Goal: Information Seeking & Learning: Learn about a topic

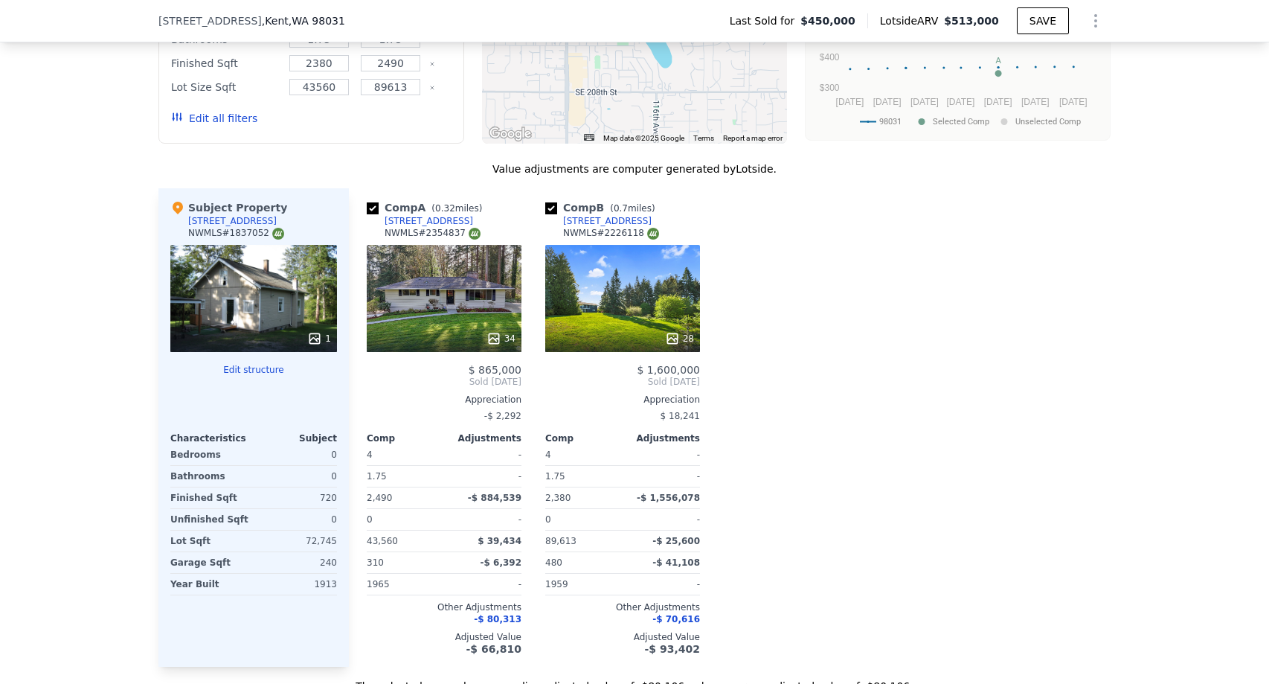
scroll to position [1471, 0]
click at [625, 331] on div "28" at bounding box center [623, 337] width 142 height 15
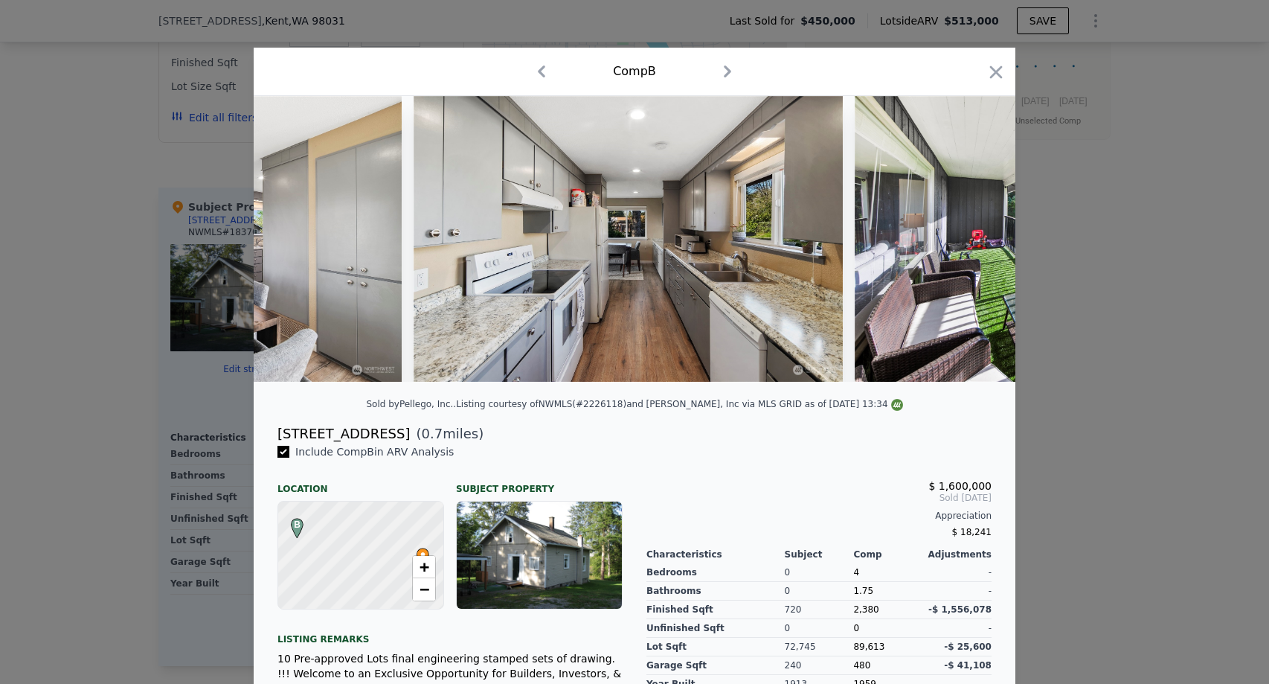
scroll to position [0, 4458]
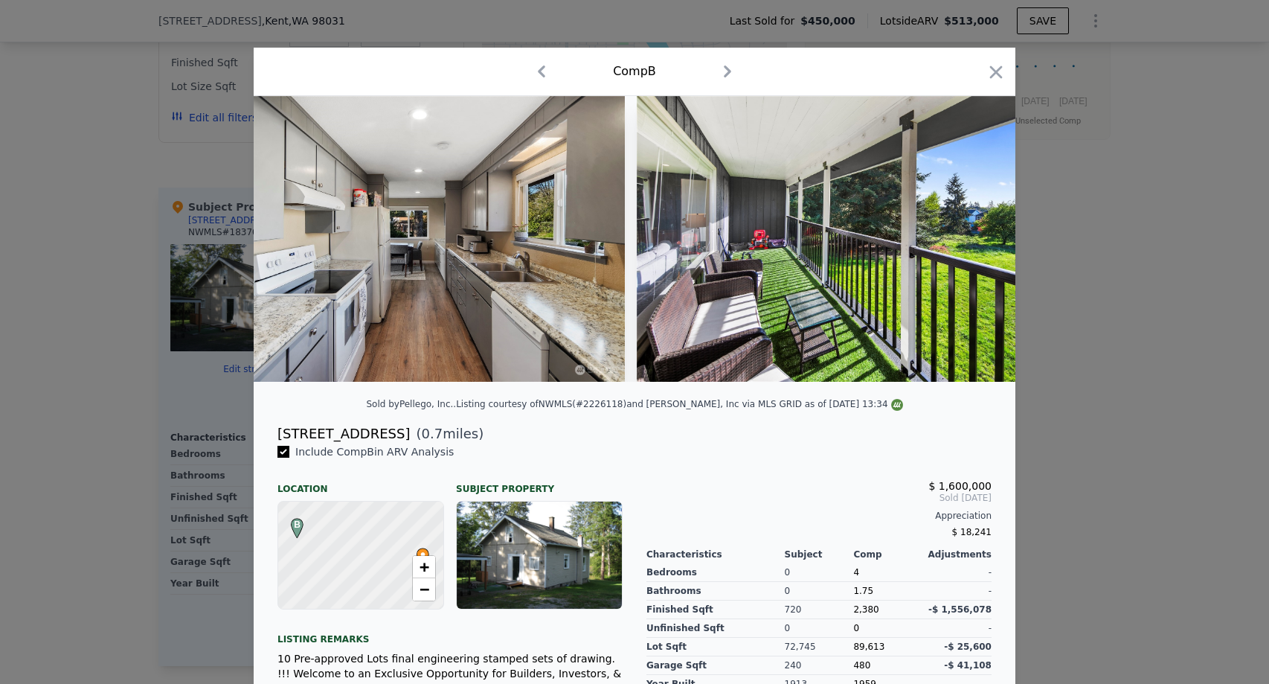
click at [77, 380] on div at bounding box center [634, 342] width 1269 height 684
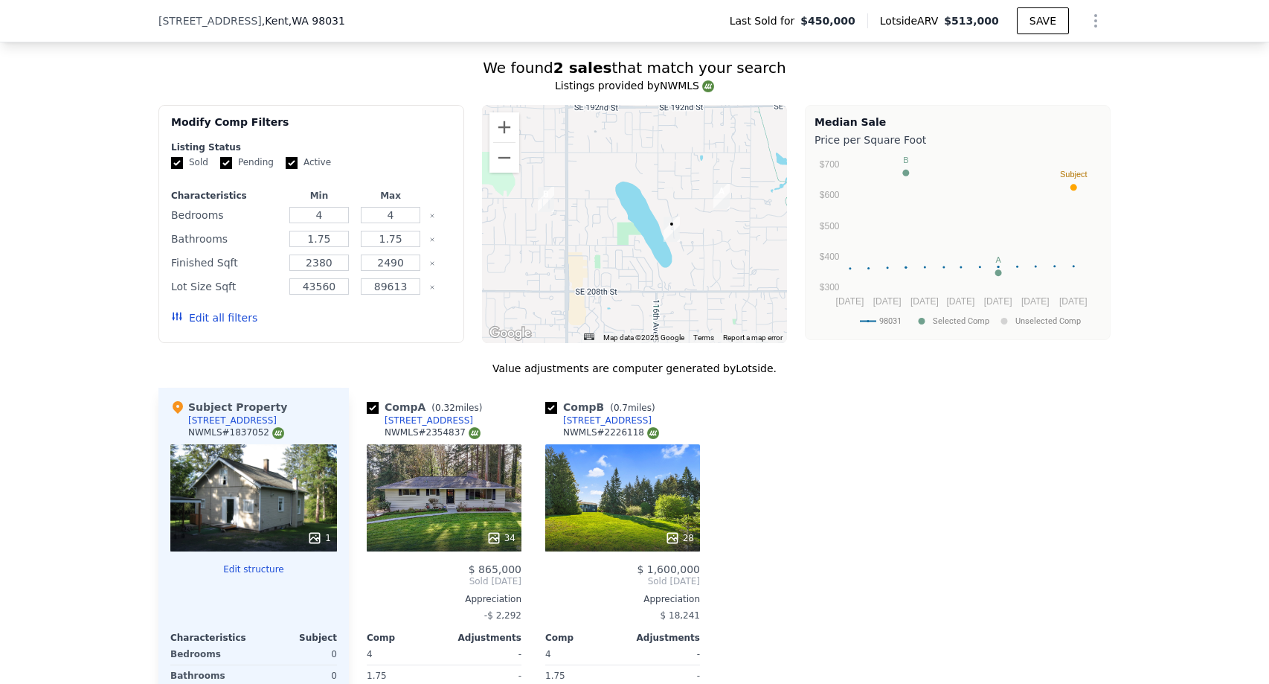
scroll to position [854, 0]
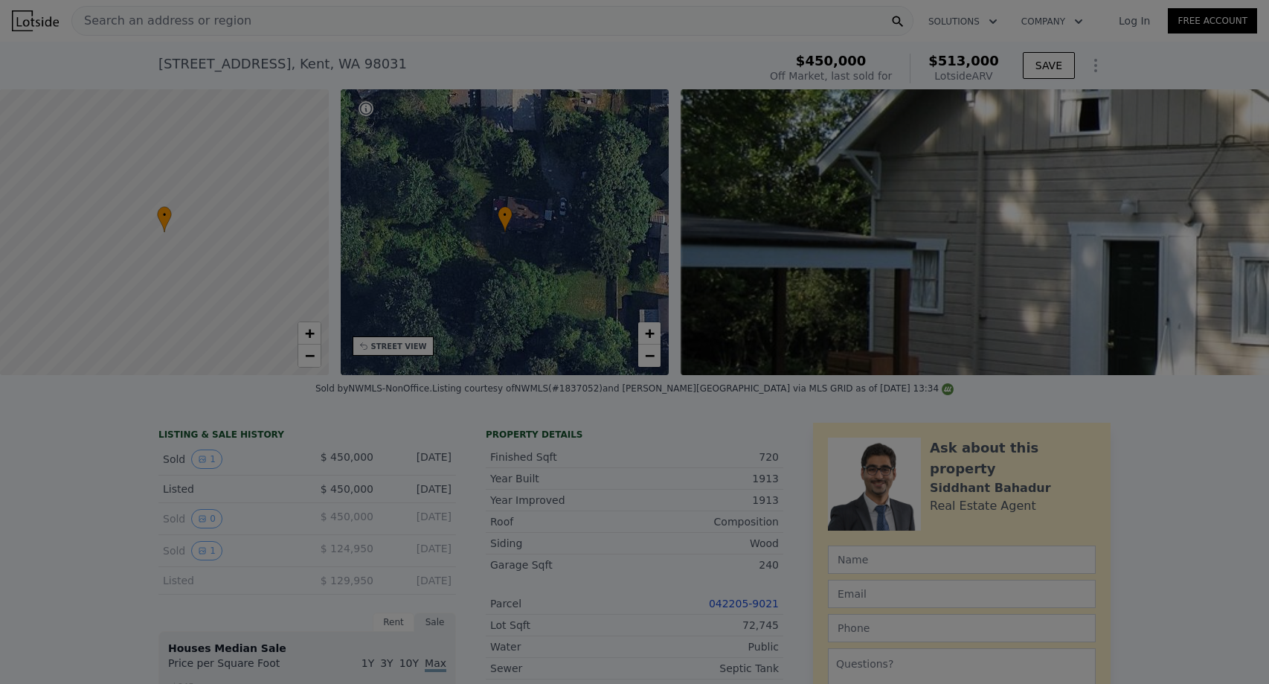
click at [658, 16] on div at bounding box center [634, 342] width 1269 height 684
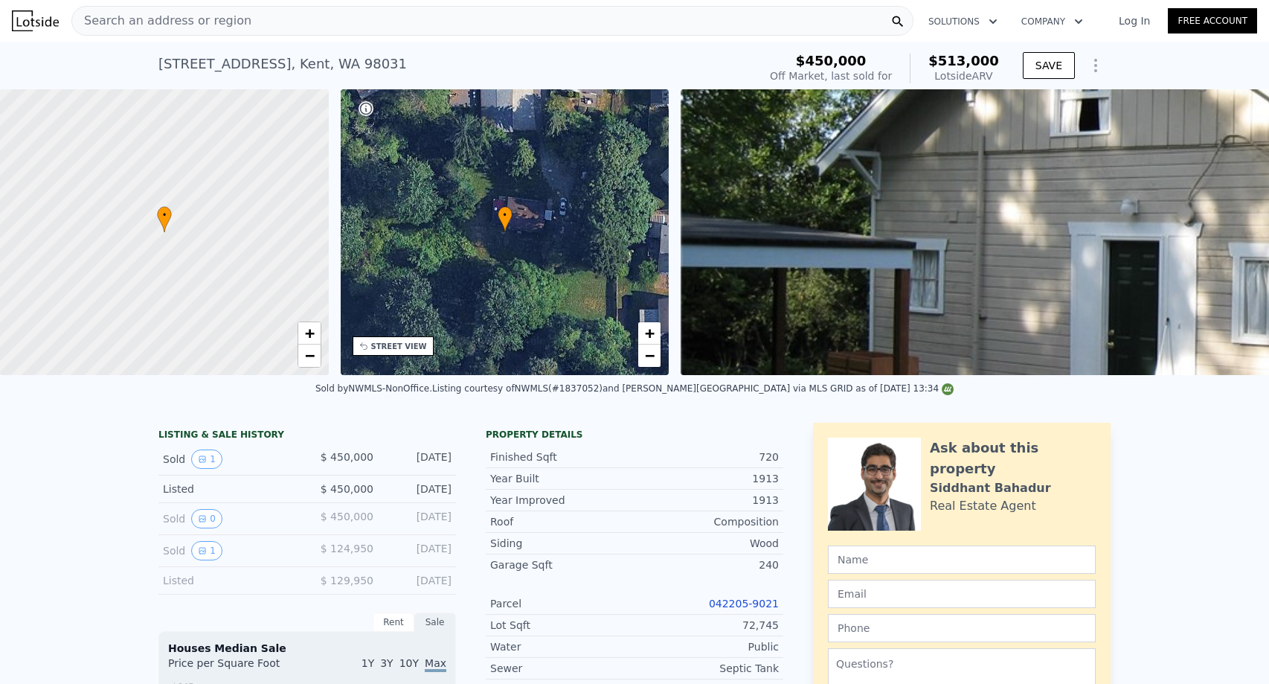
click at [507, 38] on div "Search an address or region Solutions Company Open main menu Log In Free Account" at bounding box center [635, 21] width 1246 height 36
click at [229, 24] on span "Search an address or region" at bounding box center [161, 21] width 179 height 18
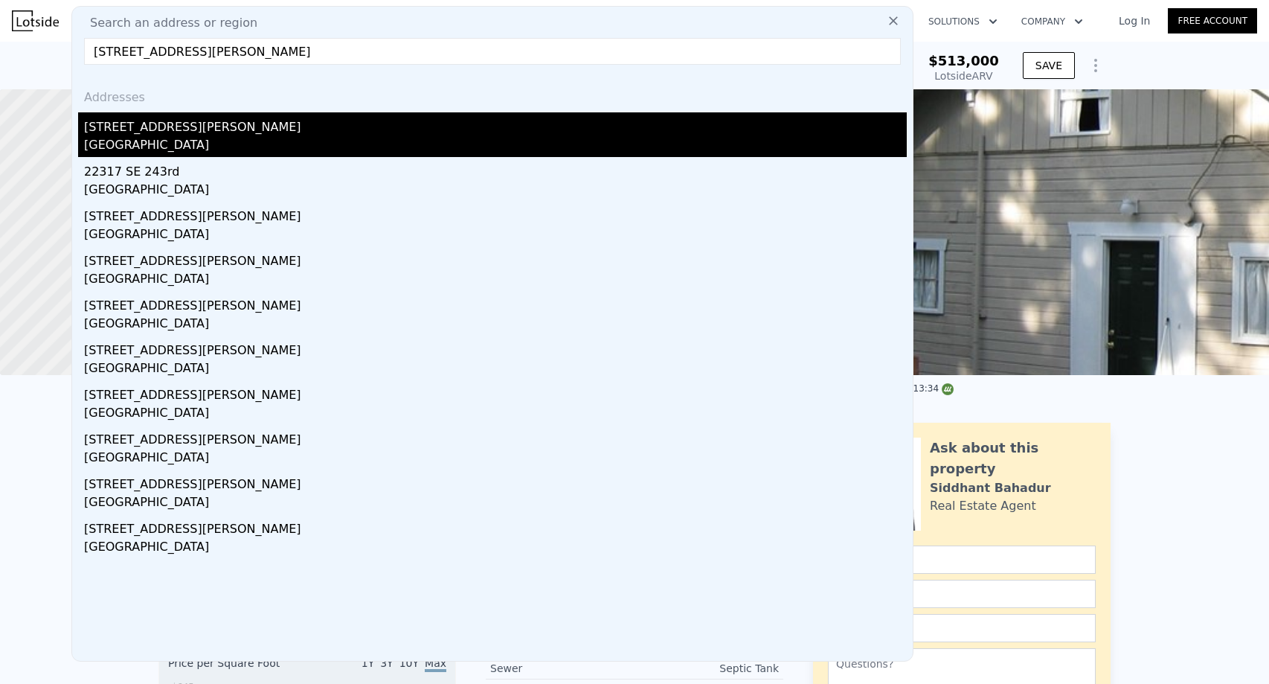
type input "[STREET_ADDRESS][PERSON_NAME]"
click at [188, 129] on div "[STREET_ADDRESS][PERSON_NAME]" at bounding box center [495, 124] width 823 height 24
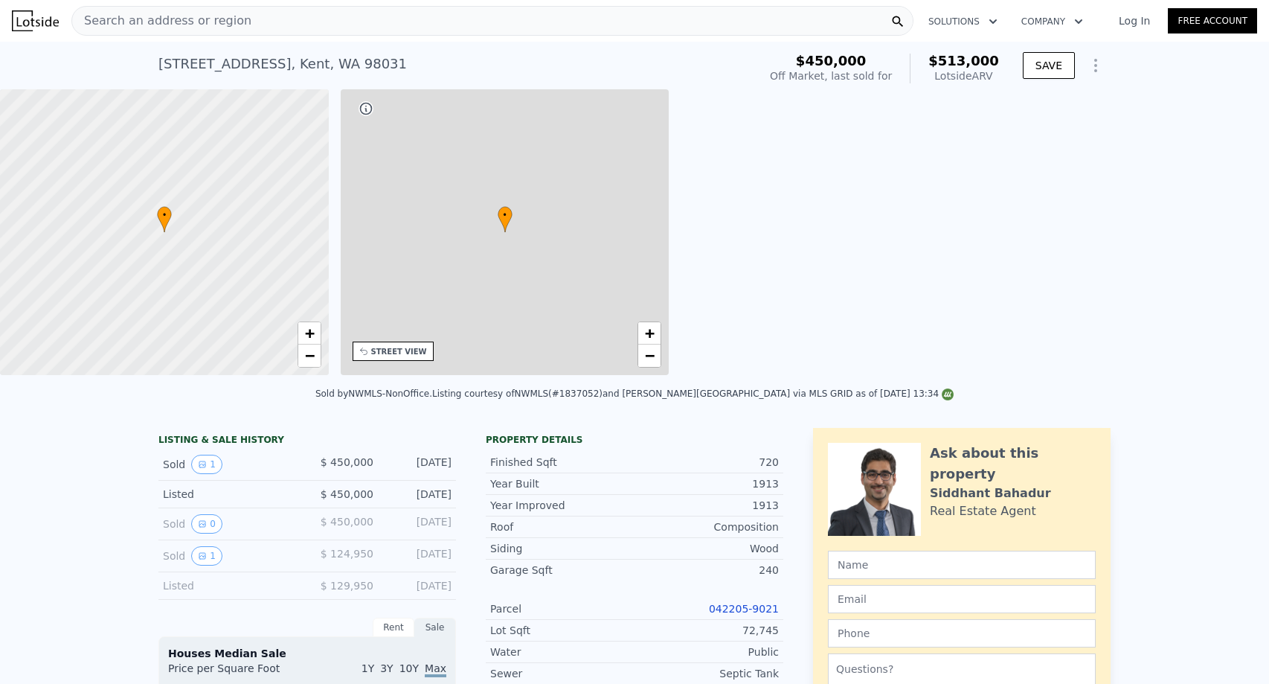
type input "4"
type input "1.75"
type input "2380"
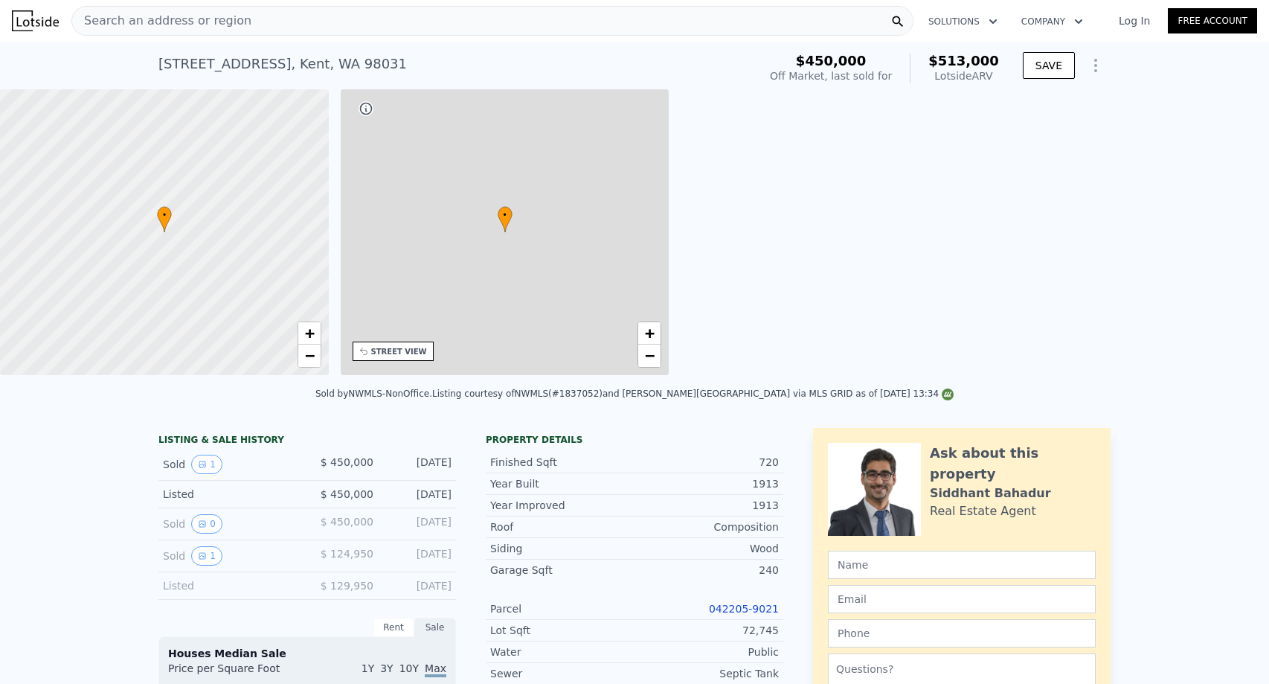
type input "2490"
type input "43560"
type input "89613"
type input "$ 513,000"
type input "-$ 1,426"
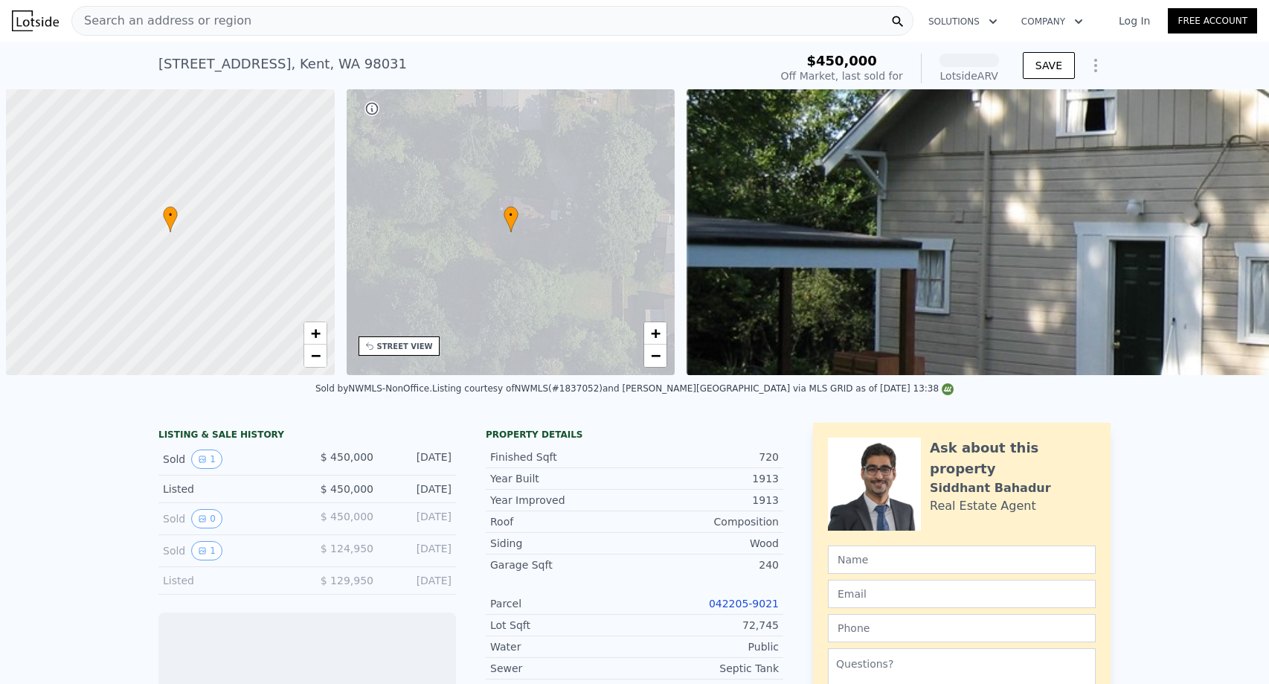
scroll to position [0, 6]
